Goal: Transaction & Acquisition: Subscribe to service/newsletter

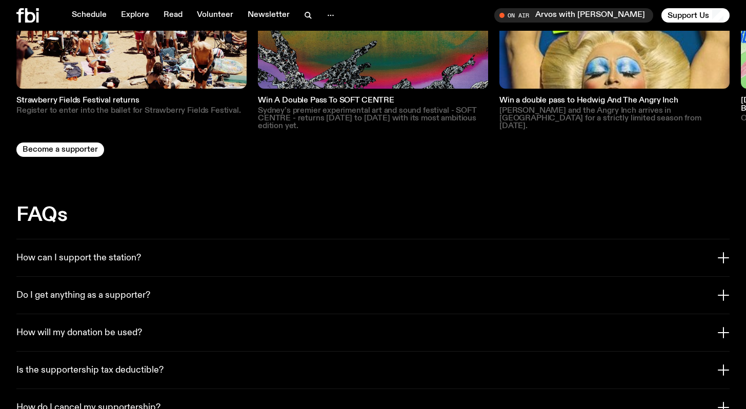
scroll to position [2243, 0]
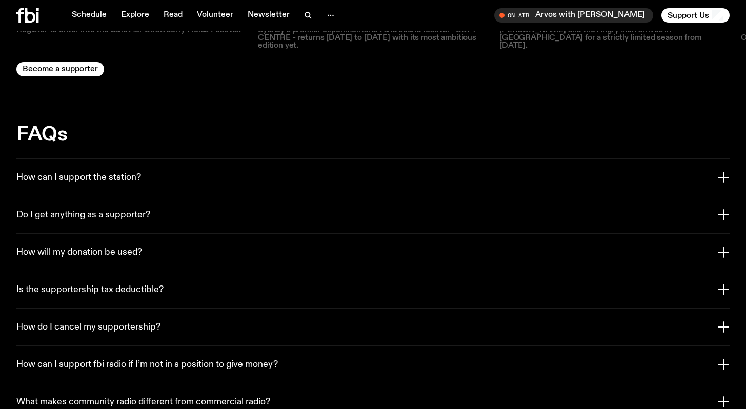
click at [71, 210] on h3 "Do I get anything as a supporter?" at bounding box center [83, 215] width 134 height 11
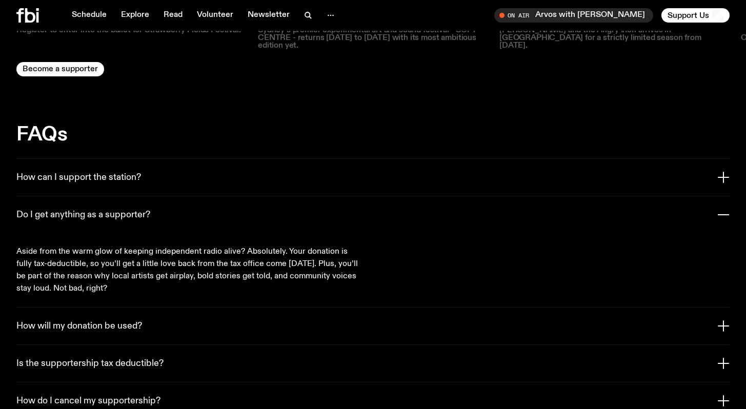
click at [71, 210] on h3 "Do I get anything as a supporter?" at bounding box center [83, 215] width 134 height 11
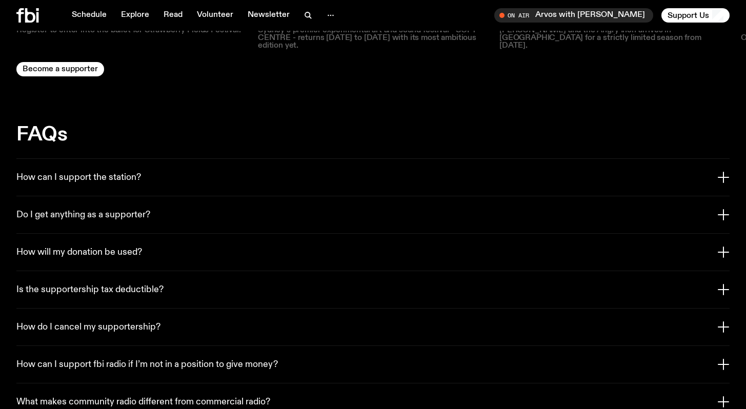
scroll to position [2256, 0]
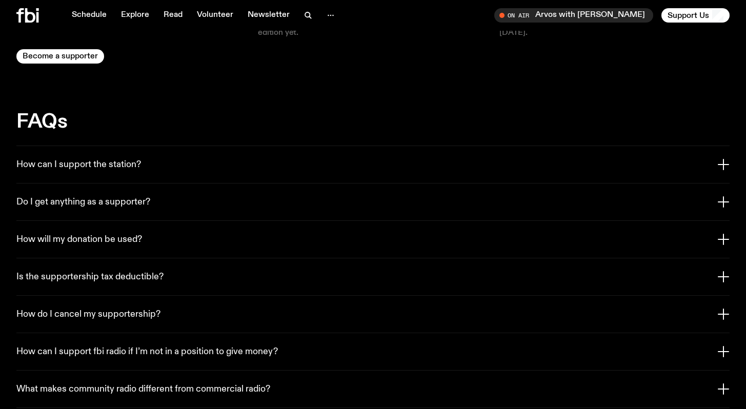
click at [145, 347] on h3 "How can I support fbi radio if I’m not in a position to give money?" at bounding box center [147, 352] width 262 height 11
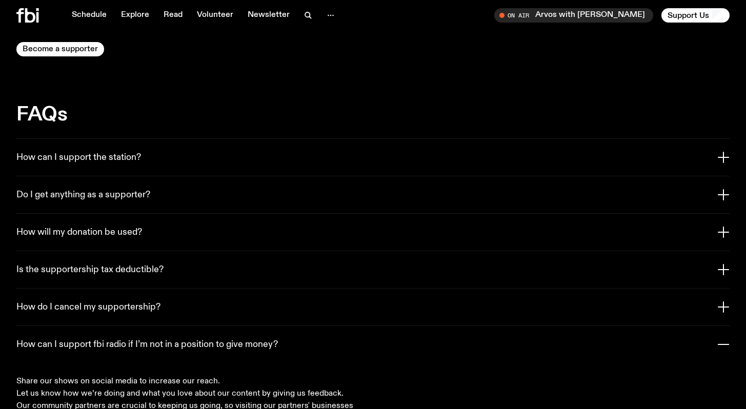
scroll to position [2267, 0]
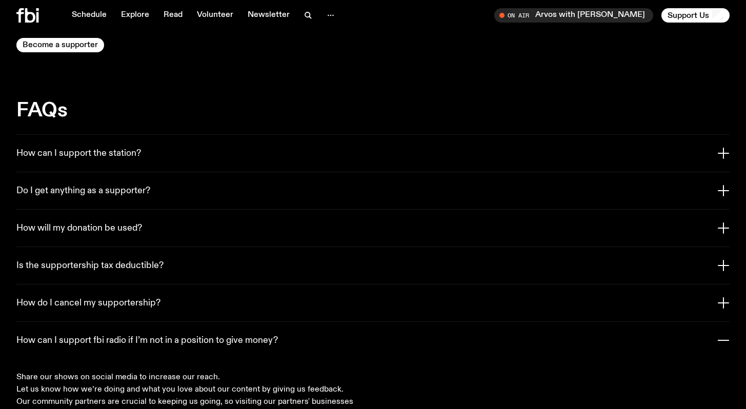
click at [145, 335] on h3 "How can I support fbi radio if I’m not in a position to give money?" at bounding box center [147, 340] width 262 height 11
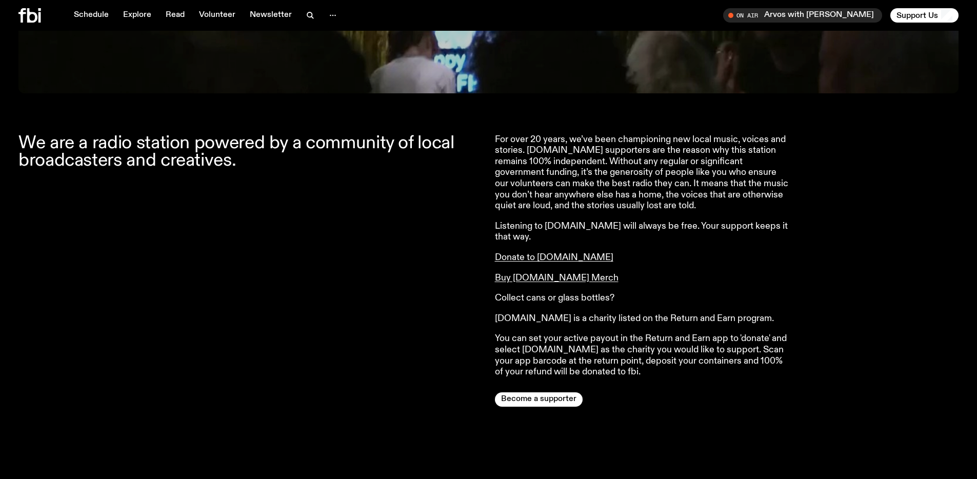
scroll to position [665, 0]
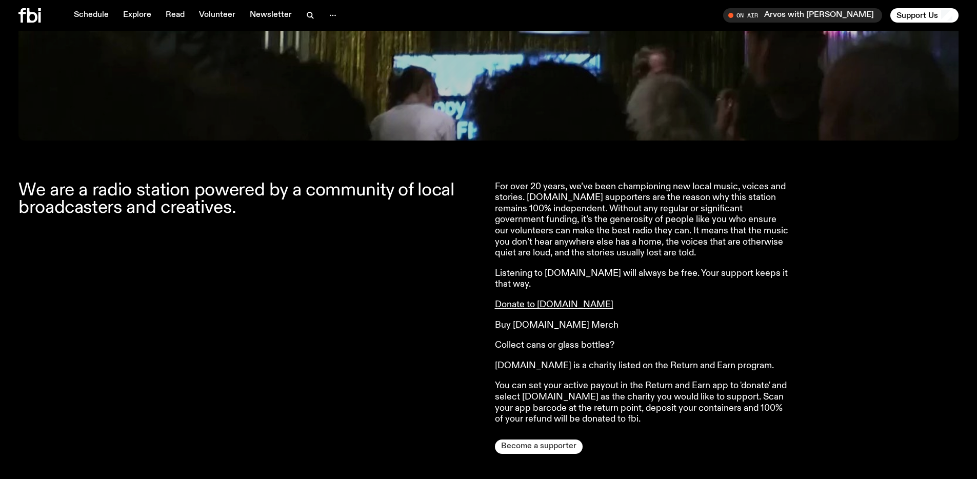
click at [563, 409] on button "Become a supporter" at bounding box center [539, 446] width 88 height 14
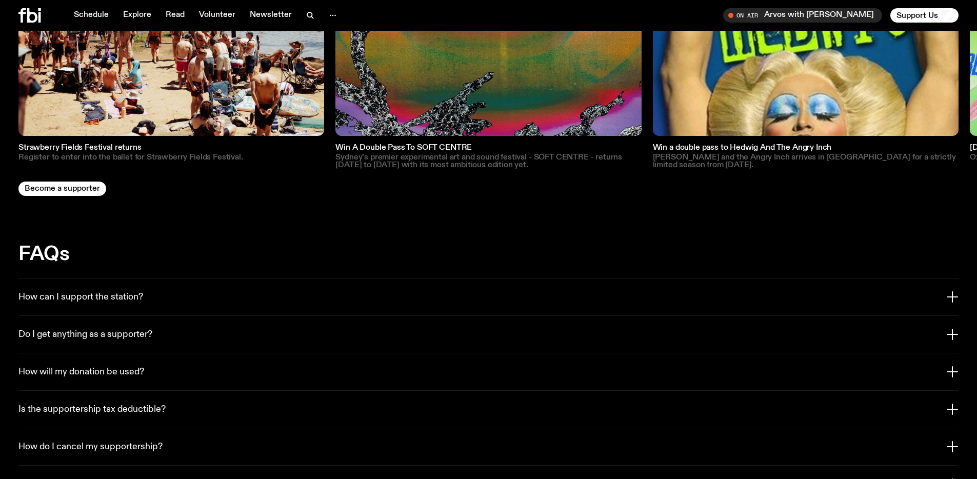
scroll to position [2164, 0]
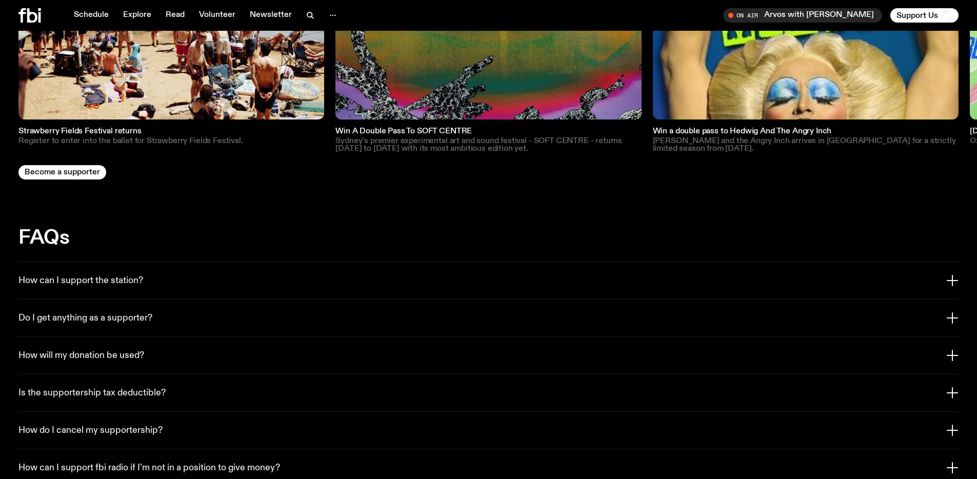
click at [141, 313] on h3 "Do I get anything as a supporter?" at bounding box center [85, 318] width 134 height 11
